Goal: Check status: Check status

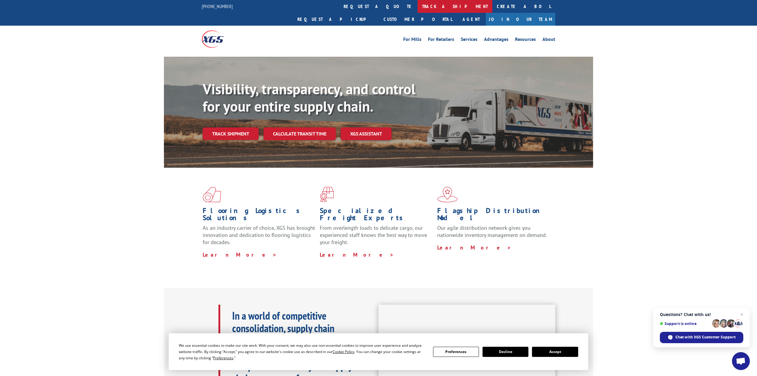
click at [418, 6] on link "track a shipment" at bounding box center [455, 6] width 75 height 13
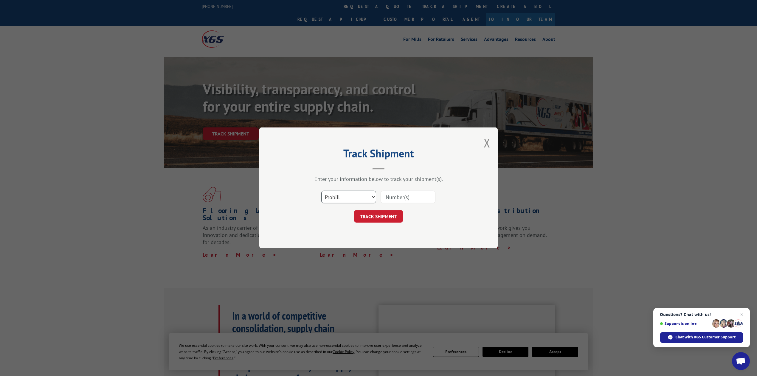
click at [329, 195] on select "Select category... Probill BOL PO" at bounding box center [348, 197] width 55 height 13
select select "bol"
click at [321, 191] on select "Select category... Probill BOL PO" at bounding box center [348, 197] width 55 height 13
click at [404, 181] on div "Enter your information below to track your shipment(s)." at bounding box center [378, 179] width 179 height 7
drag, startPoint x: 401, startPoint y: 194, endPoint x: 392, endPoint y: 186, distance: 12.0
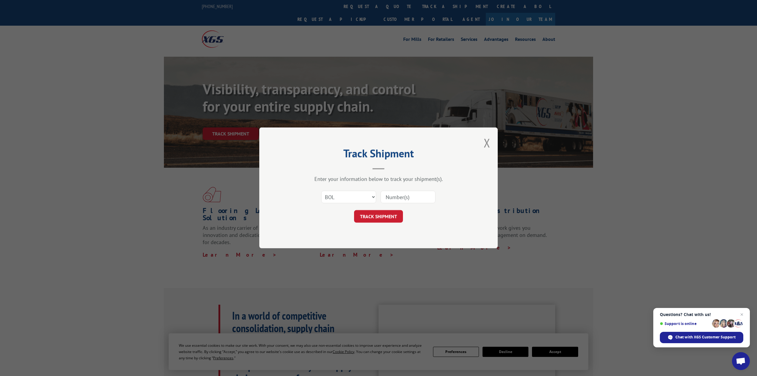
click at [401, 194] on input at bounding box center [408, 197] width 55 height 13
type input "8641074"
click at [391, 214] on button "TRACK SHIPMENT" at bounding box center [378, 216] width 49 height 13
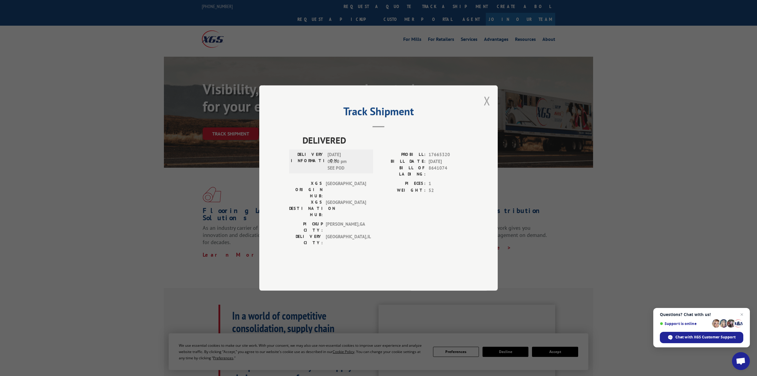
click at [484, 109] on button "Close modal" at bounding box center [487, 101] width 7 height 16
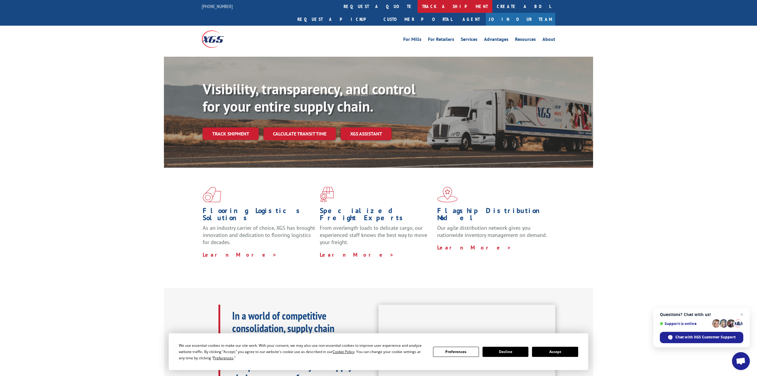
click at [418, 1] on link "track a shipment" at bounding box center [455, 6] width 75 height 13
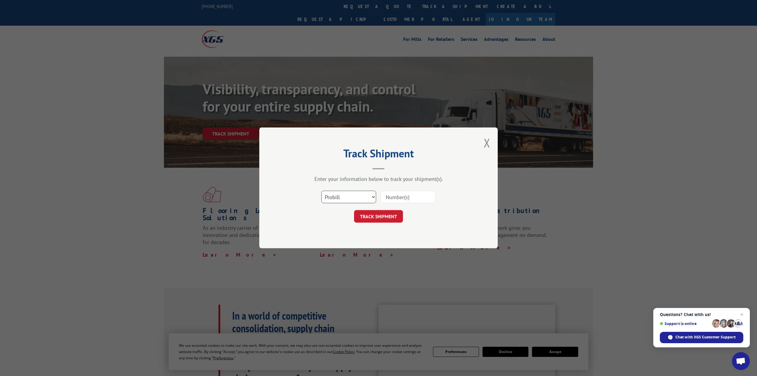
click at [328, 197] on select "Select category... Probill BOL PO" at bounding box center [348, 197] width 55 height 13
select select "bol"
click at [321, 191] on select "Select category... Probill BOL PO" at bounding box center [348, 197] width 55 height 13
click at [395, 193] on input at bounding box center [408, 197] width 55 height 13
type input "8641075"
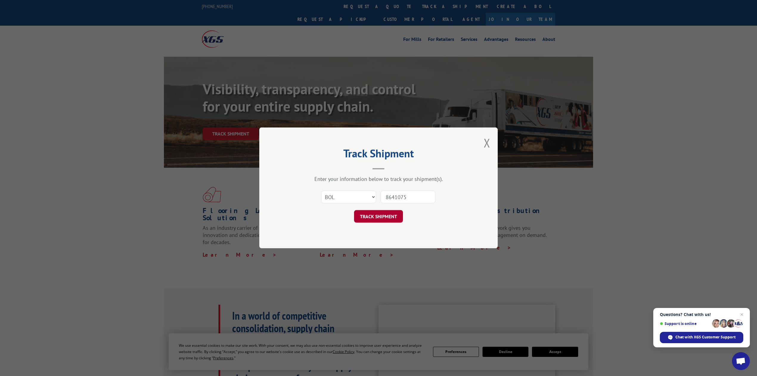
click at [387, 217] on button "TRACK SHIPMENT" at bounding box center [378, 216] width 49 height 13
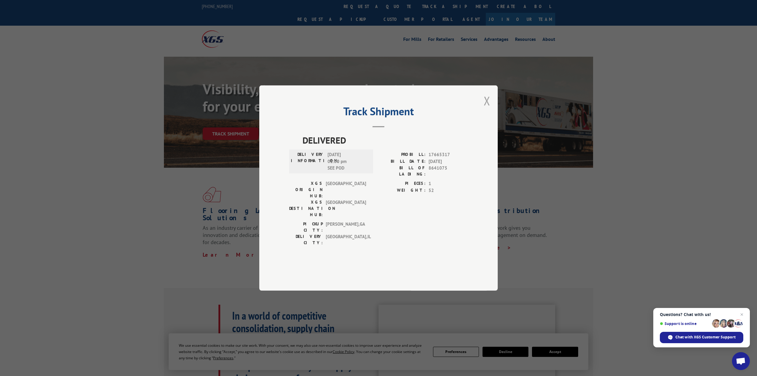
click at [487, 109] on button "Close modal" at bounding box center [487, 101] width 7 height 16
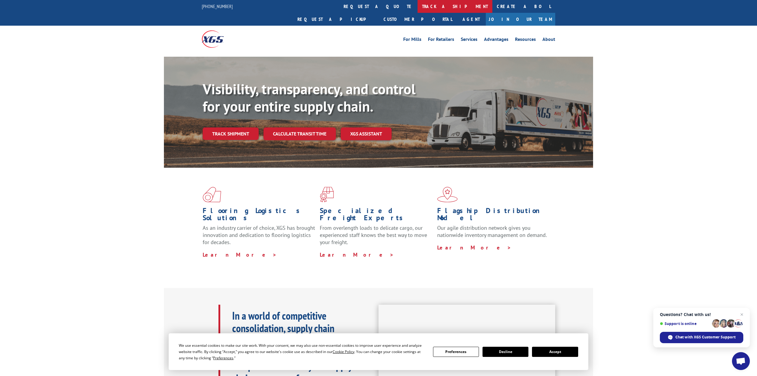
click at [418, 4] on link "track a shipment" at bounding box center [455, 6] width 75 height 13
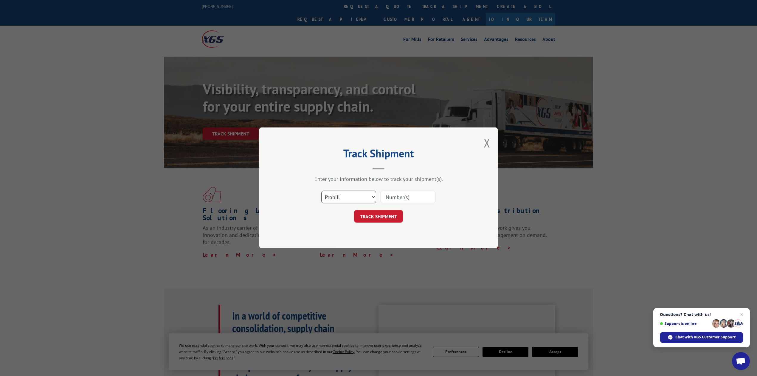
click at [343, 196] on select "Select category... Probill BOL PO" at bounding box center [348, 197] width 55 height 13
select select "bol"
click at [321, 191] on select "Select category... Probill BOL PO" at bounding box center [348, 197] width 55 height 13
drag, startPoint x: 403, startPoint y: 196, endPoint x: 394, endPoint y: 189, distance: 11.0
click at [401, 194] on input at bounding box center [408, 197] width 55 height 13
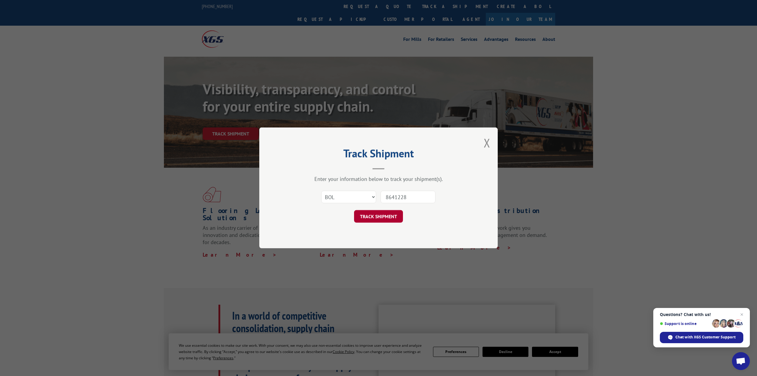
type input "8641228"
click at [388, 219] on button "TRACK SHIPMENT" at bounding box center [378, 216] width 49 height 13
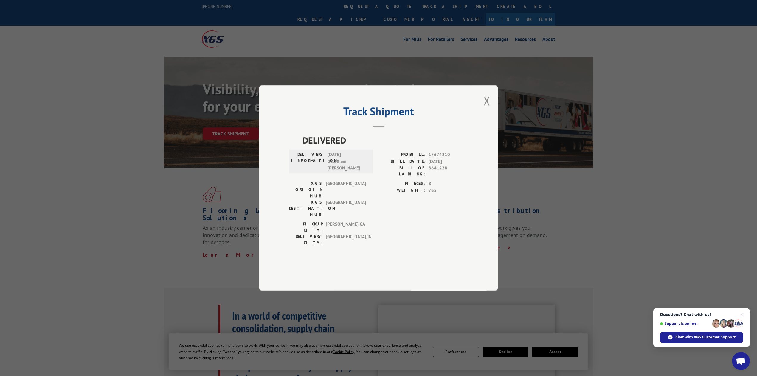
click at [384, 158] on label "PROBILL:" at bounding box center [402, 154] width 47 height 7
click at [489, 109] on button "Close modal" at bounding box center [487, 101] width 7 height 16
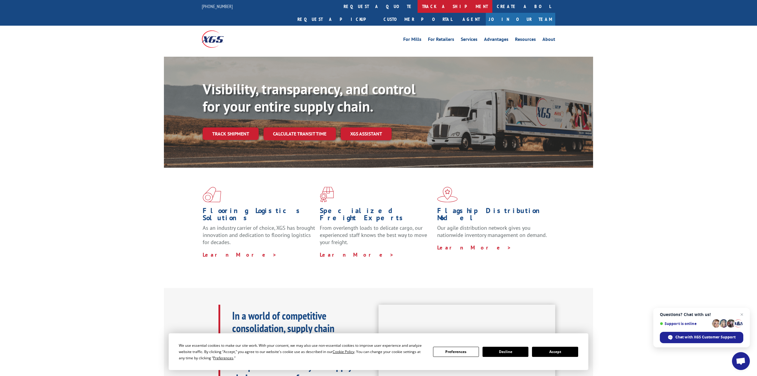
click at [418, 7] on link "track a shipment" at bounding box center [455, 6] width 75 height 13
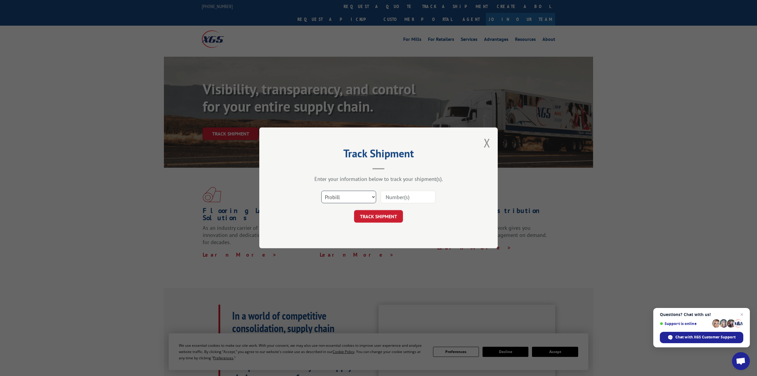
drag, startPoint x: 351, startPoint y: 196, endPoint x: 351, endPoint y: 203, distance: 7.2
click at [351, 196] on select "Select category... Probill BOL PO" at bounding box center [348, 197] width 55 height 13
select select "bol"
click at [321, 191] on select "Select category... Probill BOL PO" at bounding box center [348, 197] width 55 height 13
drag, startPoint x: 400, startPoint y: 201, endPoint x: 400, endPoint y: 196, distance: 5.4
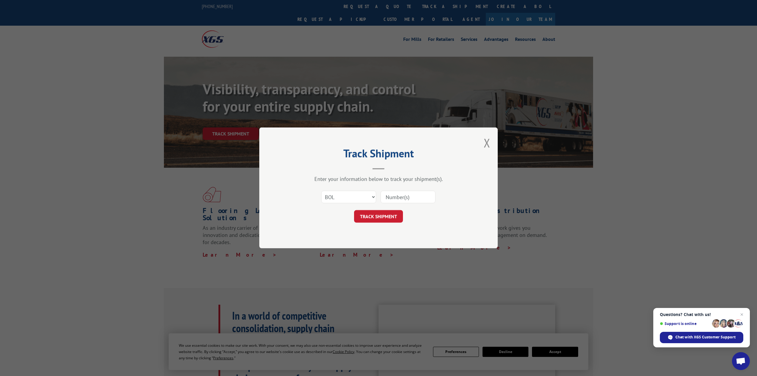
click at [401, 200] on input at bounding box center [408, 197] width 55 height 13
type input "8641344"
click at [381, 219] on button "TRACK SHIPMENT" at bounding box center [378, 216] width 49 height 13
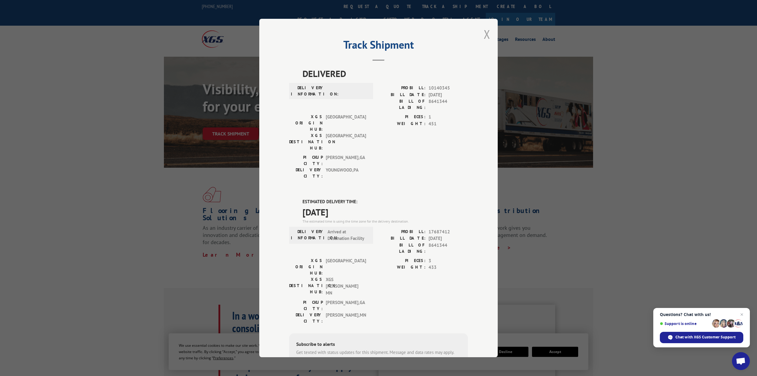
click at [484, 36] on button "Close modal" at bounding box center [487, 34] width 7 height 16
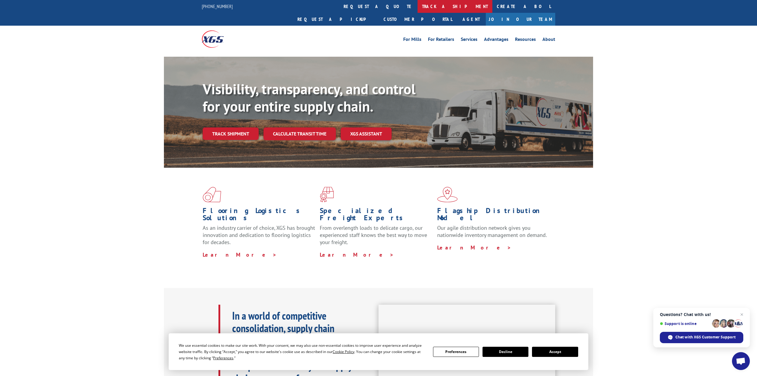
click at [418, 7] on link "track a shipment" at bounding box center [455, 6] width 75 height 13
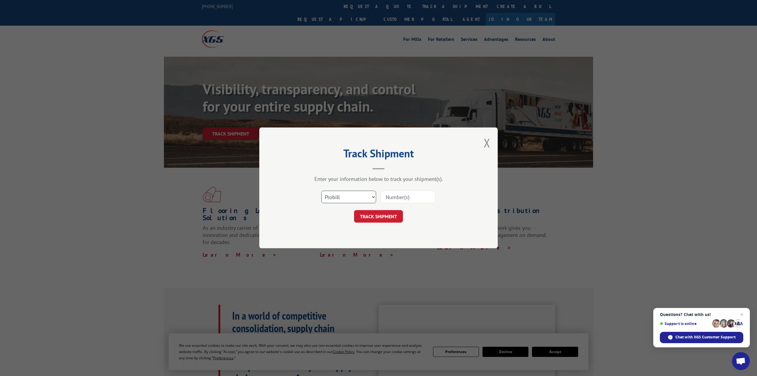
drag, startPoint x: 351, startPoint y: 191, endPoint x: 351, endPoint y: 201, distance: 9.2
click at [351, 193] on select "Select category... Probill BOL PO" at bounding box center [348, 197] width 55 height 13
select select "bol"
click at [321, 191] on select "Select category... Probill BOL PO" at bounding box center [348, 197] width 55 height 13
click at [415, 198] on input at bounding box center [408, 197] width 55 height 13
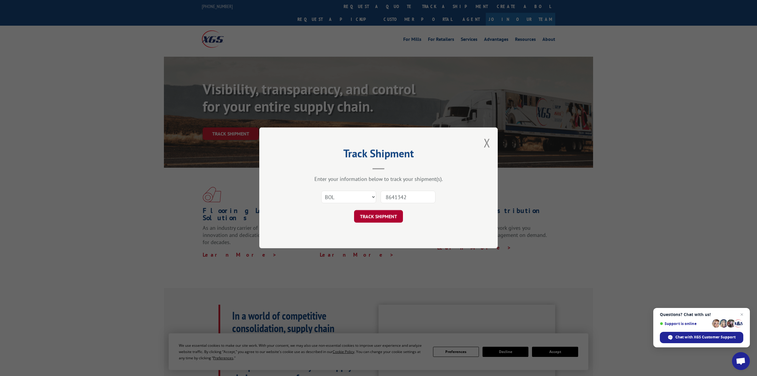
type input "8641342"
click at [389, 214] on button "TRACK SHIPMENT" at bounding box center [378, 216] width 49 height 13
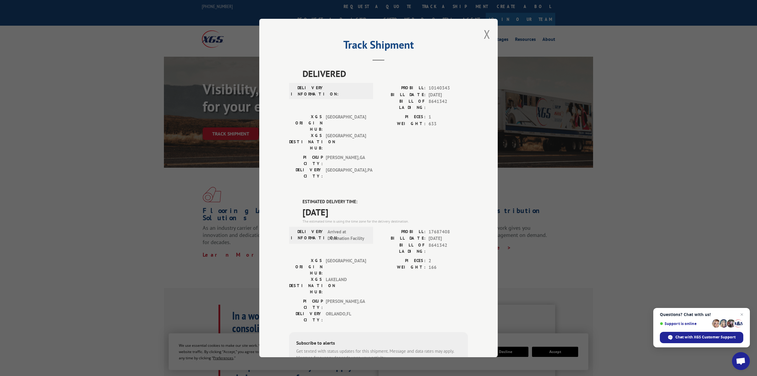
click at [478, 31] on div "Track Shipment DELIVERED DELIVERY INFORMATION: PROBILL: 10140343 BILL DATE: [DA…" at bounding box center [378, 188] width 239 height 338
click at [480, 30] on div "Track Shipment DELIVERED DELIVERY INFORMATION: PROBILL: 10140343 BILL DATE: [DA…" at bounding box center [378, 188] width 239 height 338
click at [484, 33] on button "Close modal" at bounding box center [487, 34] width 7 height 16
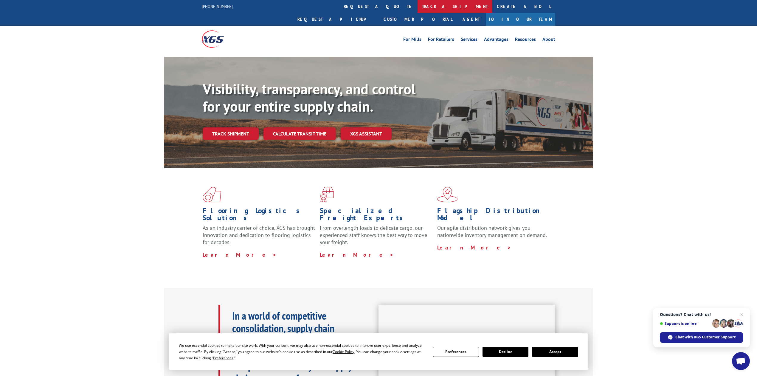
click at [418, 9] on link "track a shipment" at bounding box center [455, 6] width 75 height 13
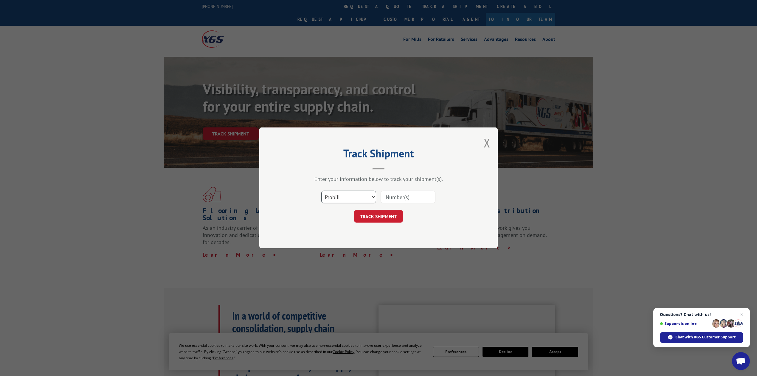
drag, startPoint x: 338, startPoint y: 195, endPoint x: 340, endPoint y: 198, distance: 3.7
click at [339, 195] on select "Select category... Probill BOL PO" at bounding box center [348, 197] width 55 height 13
select select "bol"
click at [321, 191] on select "Select category... Probill BOL PO" at bounding box center [348, 197] width 55 height 13
click at [416, 191] on input at bounding box center [408, 197] width 55 height 13
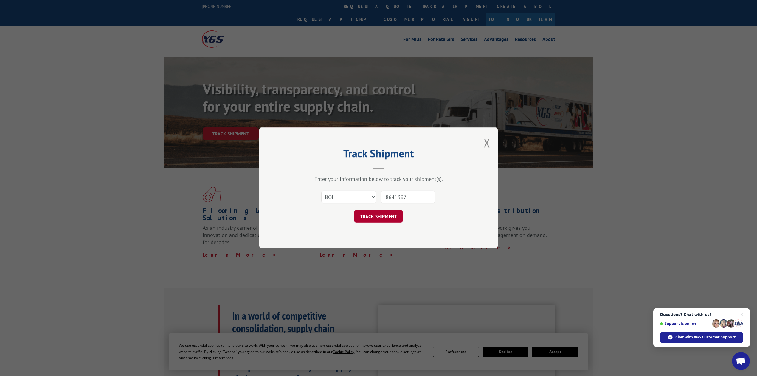
type input "8641397"
click at [376, 221] on button "TRACK SHIPMENT" at bounding box center [378, 216] width 49 height 13
